Goal: Information Seeking & Learning: Learn about a topic

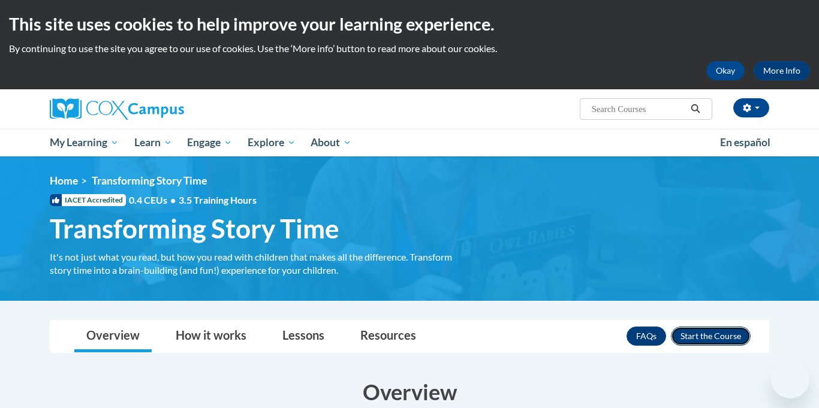
click at [705, 327] on button "Enroll" at bounding box center [711, 336] width 80 height 19
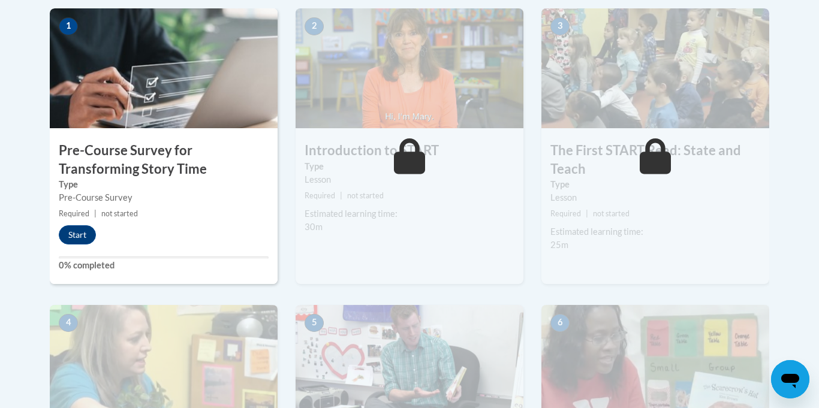
scroll to position [396, 0]
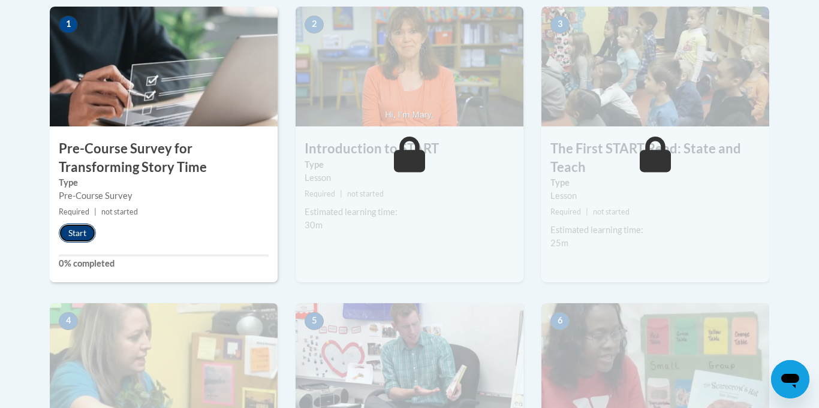
click at [80, 234] on button "Start" at bounding box center [77, 233] width 37 height 19
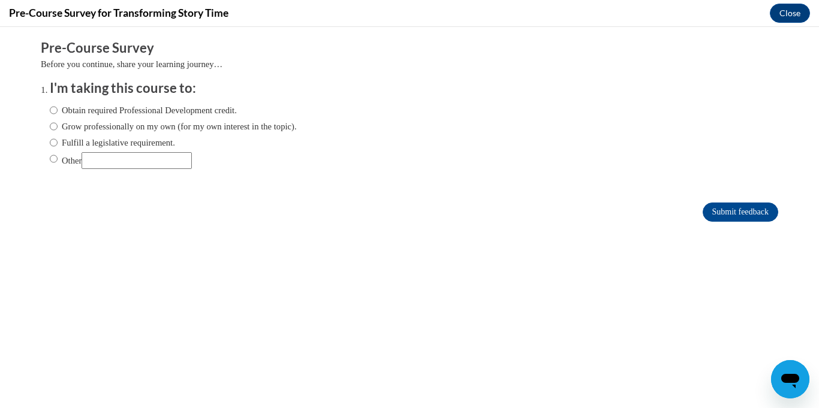
scroll to position [0, 0]
click at [53, 110] on input "Obtain required Professional Development credit." at bounding box center [54, 110] width 8 height 13
radio input "true"
click at [731, 218] on input "Submit feedback" at bounding box center [741, 212] width 76 height 19
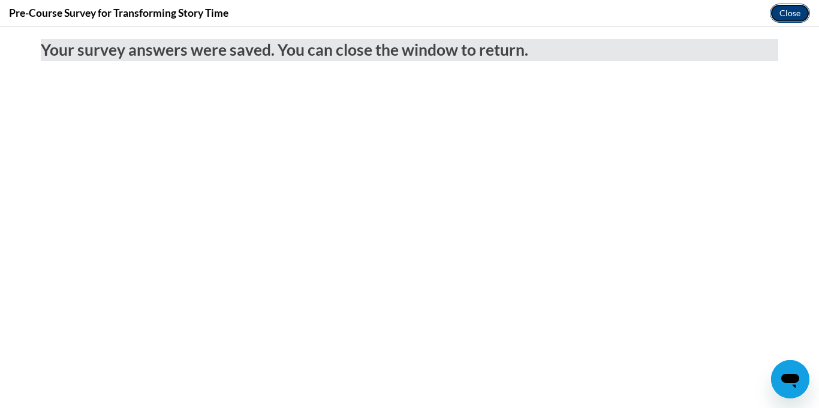
click at [789, 17] on button "Close" at bounding box center [790, 13] width 40 height 19
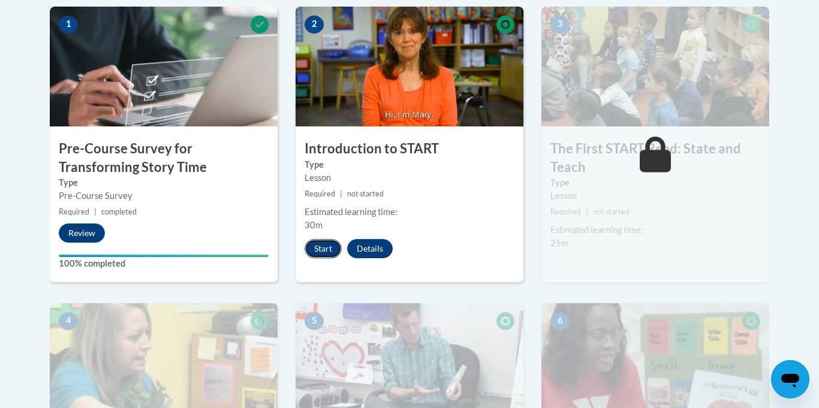
click at [316, 250] on button "Start" at bounding box center [323, 248] width 37 height 19
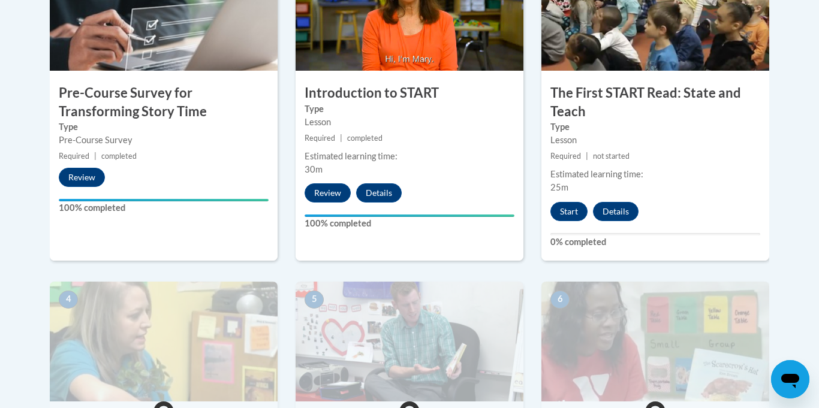
scroll to position [448, 0]
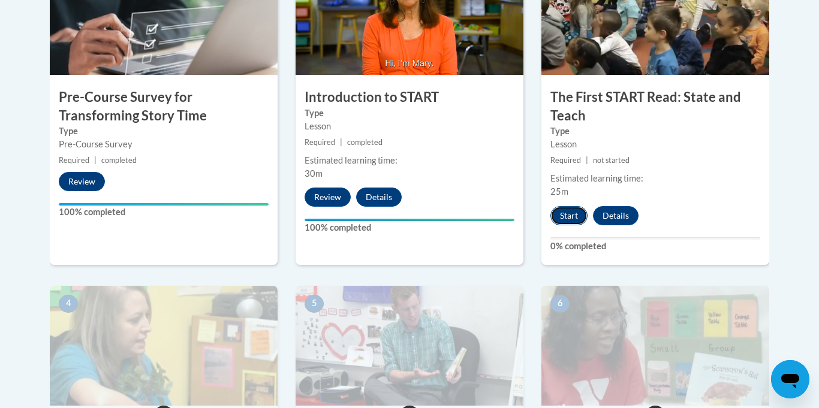
click at [574, 222] on button "Start" at bounding box center [569, 215] width 37 height 19
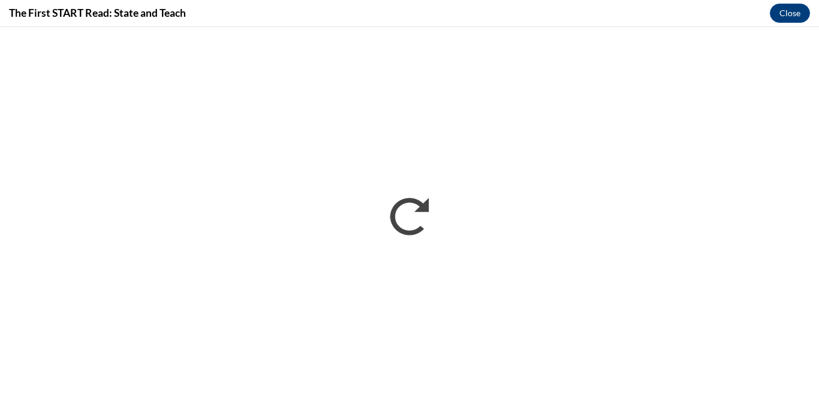
scroll to position [0, 0]
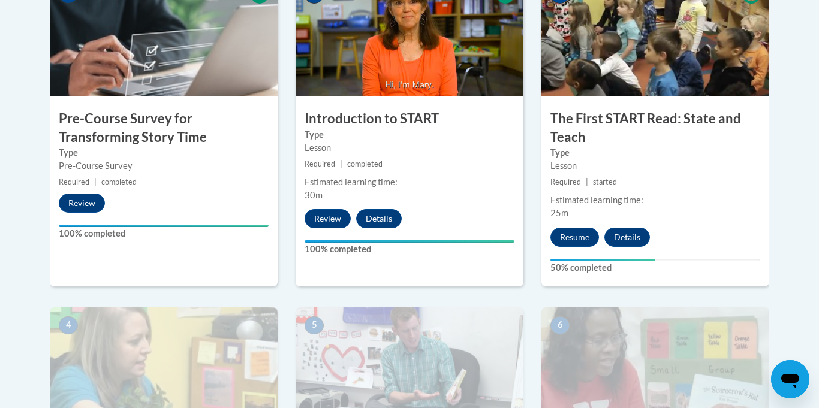
scroll to position [425, 0]
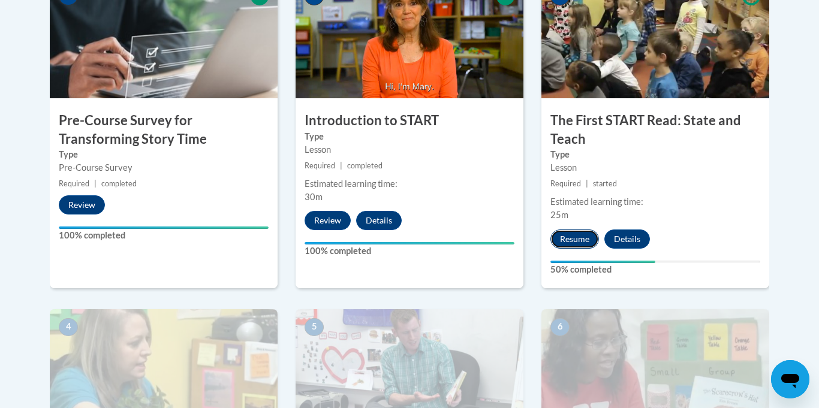
click at [572, 242] on button "Resume" at bounding box center [575, 239] width 49 height 19
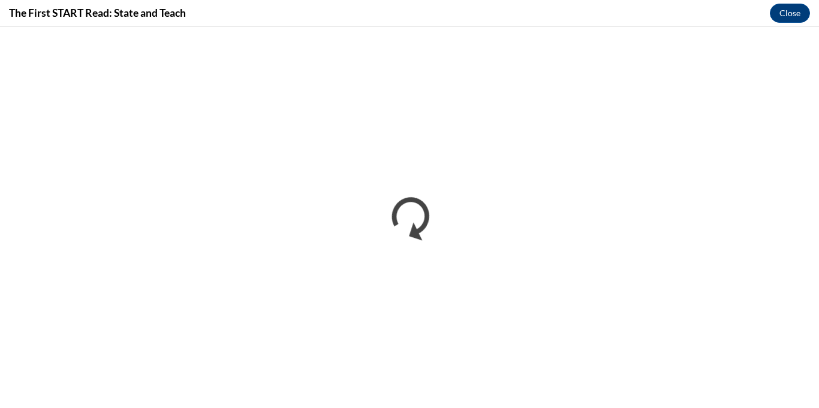
scroll to position [0, 0]
